Goal: Find specific page/section: Find specific page/section

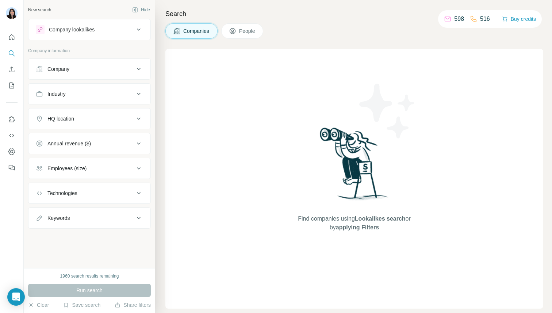
click at [244, 31] on span "People" at bounding box center [247, 30] width 17 height 7
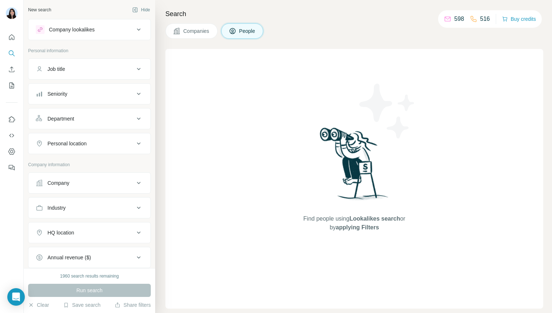
click at [80, 91] on div "Seniority" at bounding box center [85, 93] width 99 height 7
